Goal: Check status: Check status

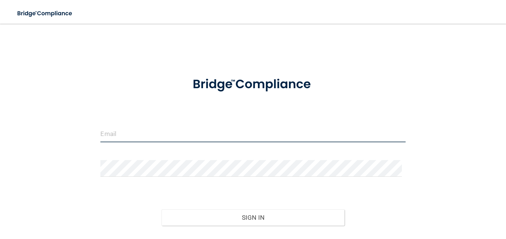
type input "[EMAIL_ADDRESS][DOMAIN_NAME]"
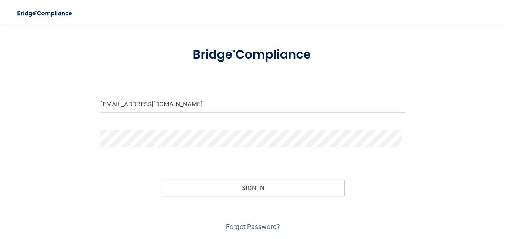
scroll to position [53, 0]
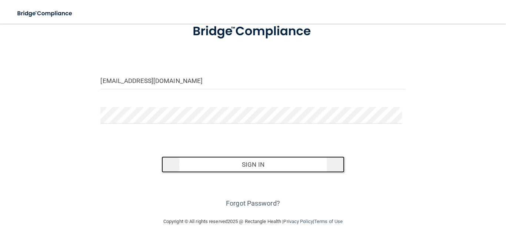
click at [239, 160] on button "Sign In" at bounding box center [253, 164] width 183 height 16
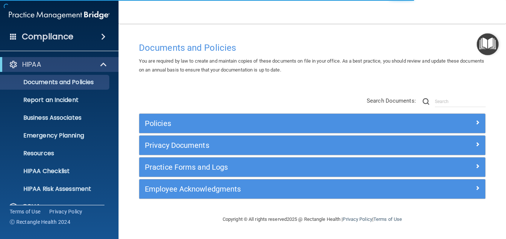
click at [112, 172] on div "HIPAA Documents and Policies Report an Incident Business Associates Emergency P…" at bounding box center [59, 163] width 119 height 219
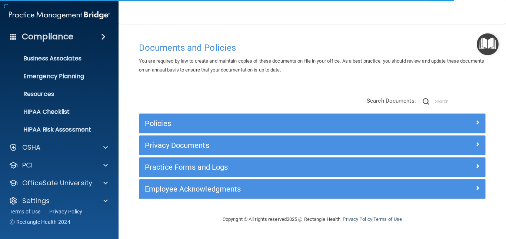
scroll to position [69, 0]
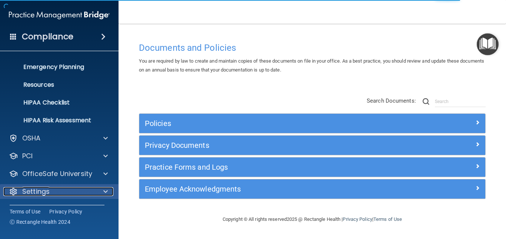
click at [103, 172] on div at bounding box center [104, 191] width 19 height 9
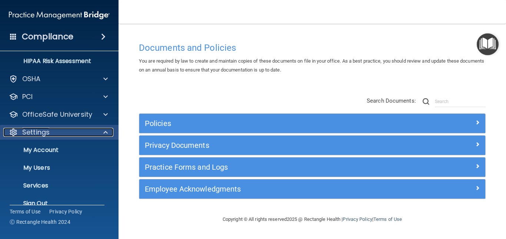
scroll to position [140, 0]
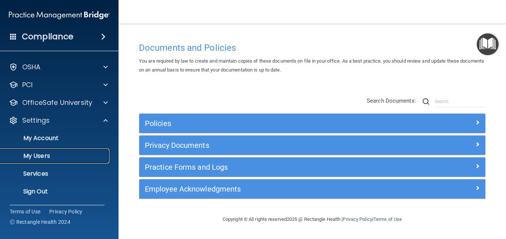
click at [49, 155] on p "My Users" at bounding box center [55, 155] width 101 height 7
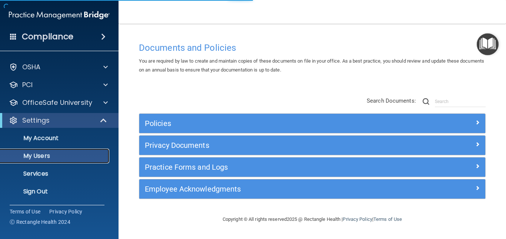
scroll to position [15, 0]
select select "20"
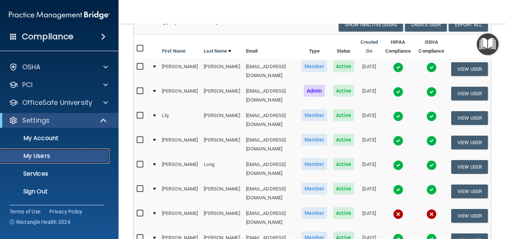
scroll to position [258, 0]
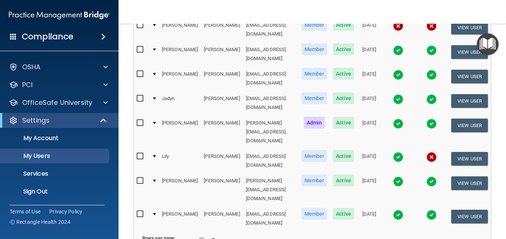
click at [298, 152] on img at bounding box center [398, 157] width 10 height 10
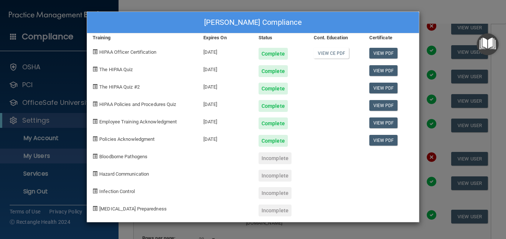
click at [298, 172] on div "[PERSON_NAME] Compliance Training Expires On Status Cont. Education Certificate…" at bounding box center [253, 119] width 506 height 239
